Goal: Check status: Check status

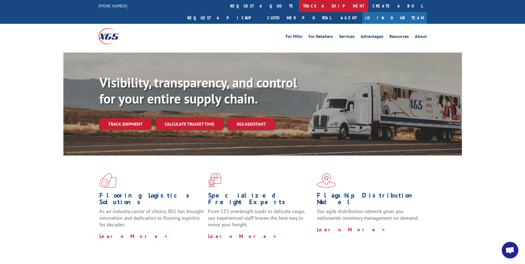
click at [299, 6] on link "track a shipment" at bounding box center [333, 6] width 69 height 12
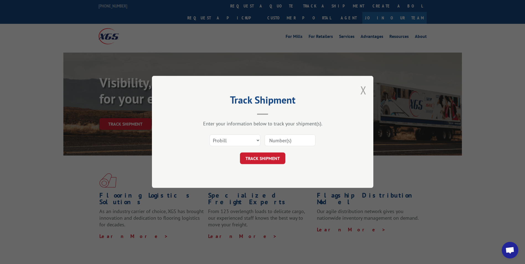
click at [365, 86] on button "Close modal" at bounding box center [363, 90] width 6 height 15
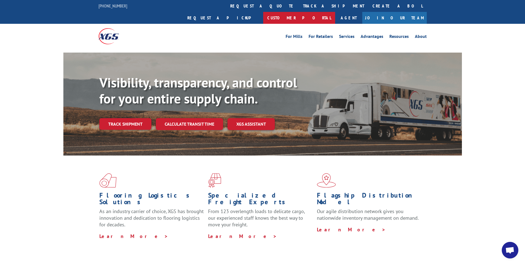
click at [335, 12] on link "Customer Portal" at bounding box center [299, 18] width 72 height 12
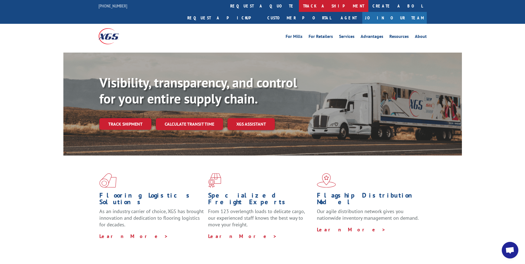
click at [299, 8] on link "track a shipment" at bounding box center [333, 6] width 69 height 12
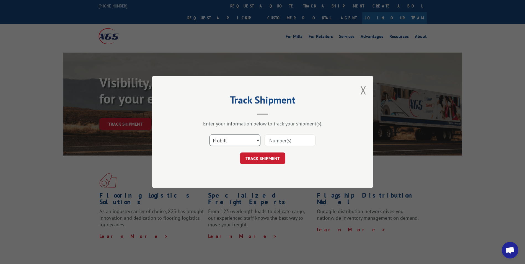
click at [225, 143] on select "Select category... Probill BOL PO" at bounding box center [234, 141] width 51 height 12
select select "bol"
click at [209, 135] on select "Select category... Probill BOL PO" at bounding box center [234, 141] width 51 height 12
click at [273, 140] on input at bounding box center [290, 141] width 51 height 12
type input "874178"
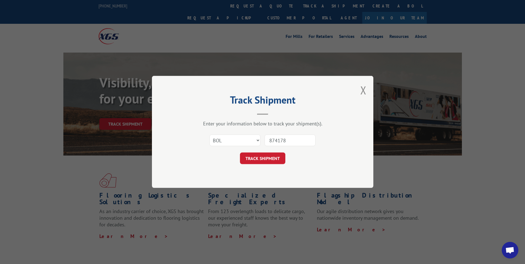
click button "TRACK SHIPMENT" at bounding box center [262, 159] width 45 height 12
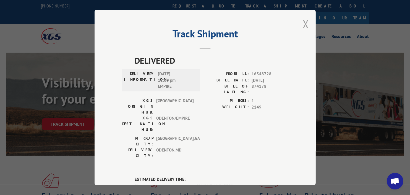
click at [303, 25] on button "Close modal" at bounding box center [306, 24] width 6 height 15
